Goal: Transaction & Acquisition: Obtain resource

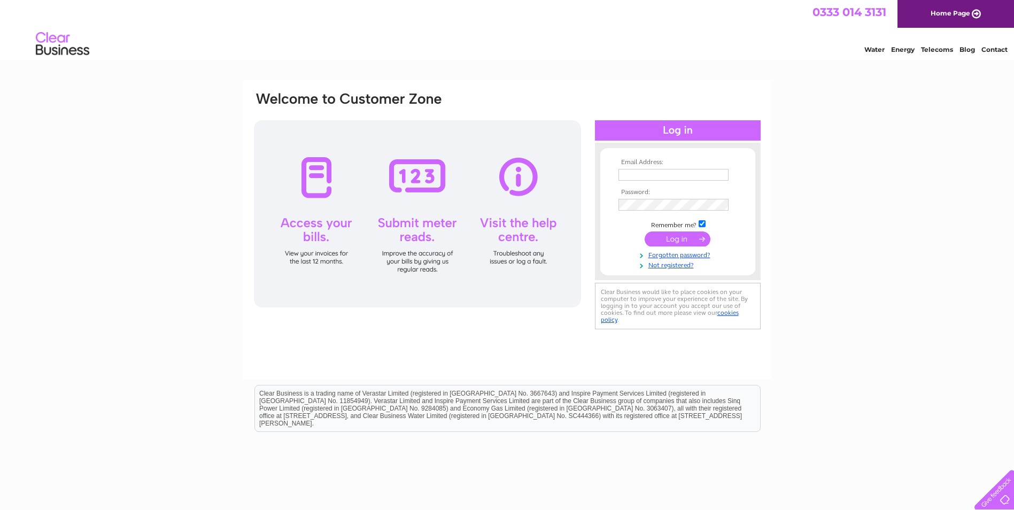
type input "[EMAIL_ADDRESS][DOMAIN_NAME]"
click at [671, 238] on input "submit" at bounding box center [677, 238] width 66 height 15
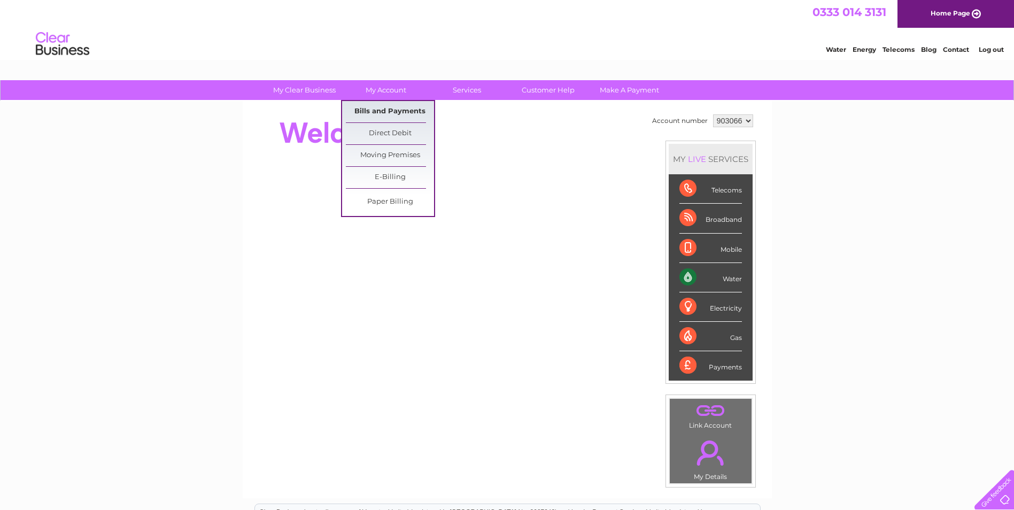
click at [394, 107] on link "Bills and Payments" at bounding box center [390, 111] width 88 height 21
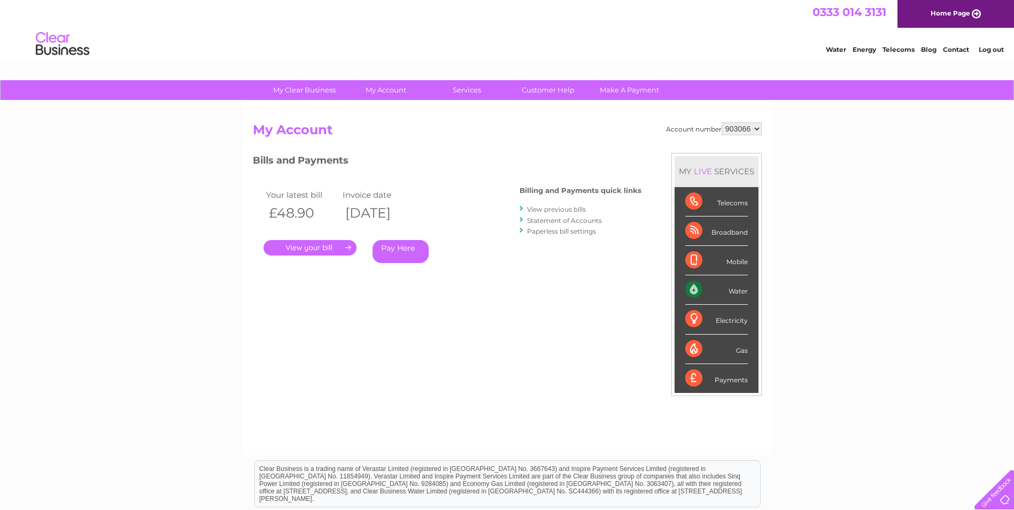
click at [328, 247] on link "." at bounding box center [309, 247] width 93 height 15
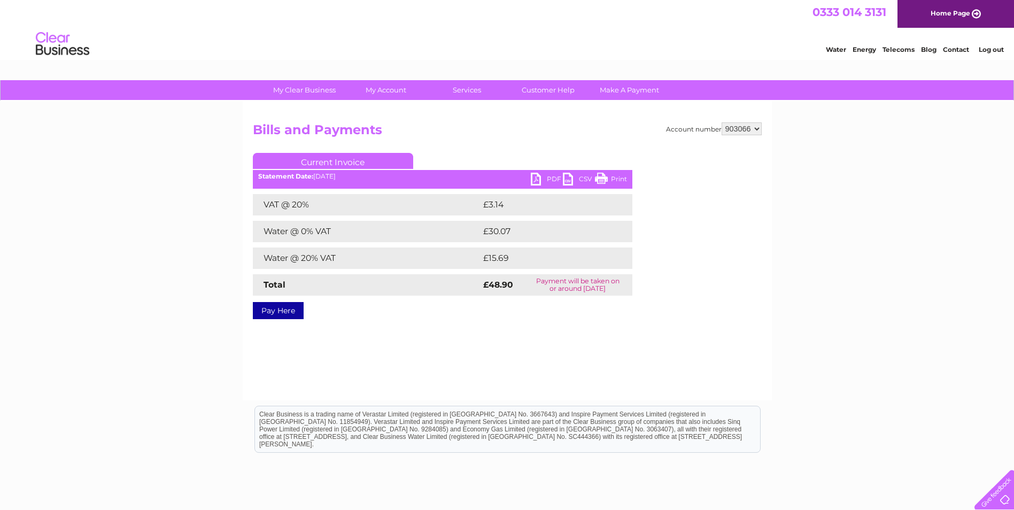
click at [531, 177] on link "PDF" at bounding box center [547, 180] width 32 height 15
click at [758, 129] on select "903066 903067 903083" at bounding box center [741, 128] width 40 height 13
select select "903067"
click at [721, 122] on select "903066 903067 903083" at bounding box center [741, 128] width 40 height 13
click at [537, 175] on link "PDF" at bounding box center [547, 180] width 32 height 15
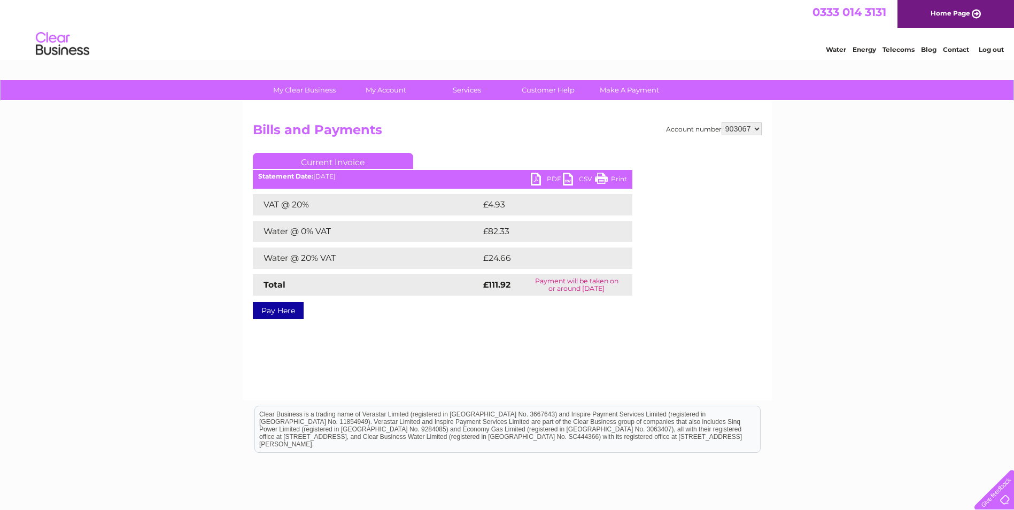
click at [760, 127] on select "903066 903067 903083" at bounding box center [741, 128] width 40 height 13
select select "903083"
click at [721, 122] on select "903066 903067 903083" at bounding box center [741, 128] width 40 height 13
click at [538, 179] on link "PDF" at bounding box center [547, 180] width 32 height 15
click at [990, 48] on link "Log out" at bounding box center [990, 49] width 25 height 8
